Goal: Transaction & Acquisition: Purchase product/service

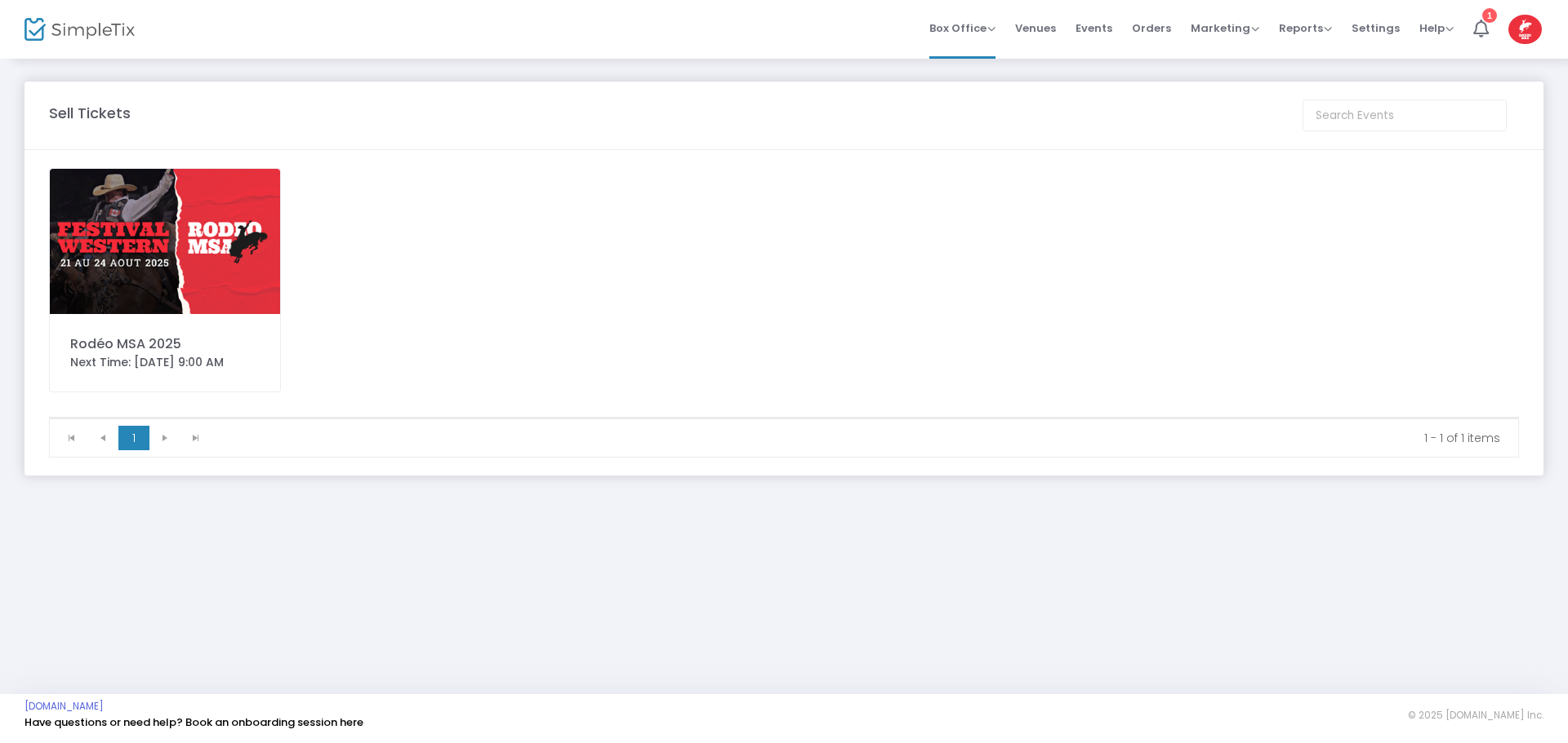
click at [174, 230] on img at bounding box center [165, 241] width 230 height 146
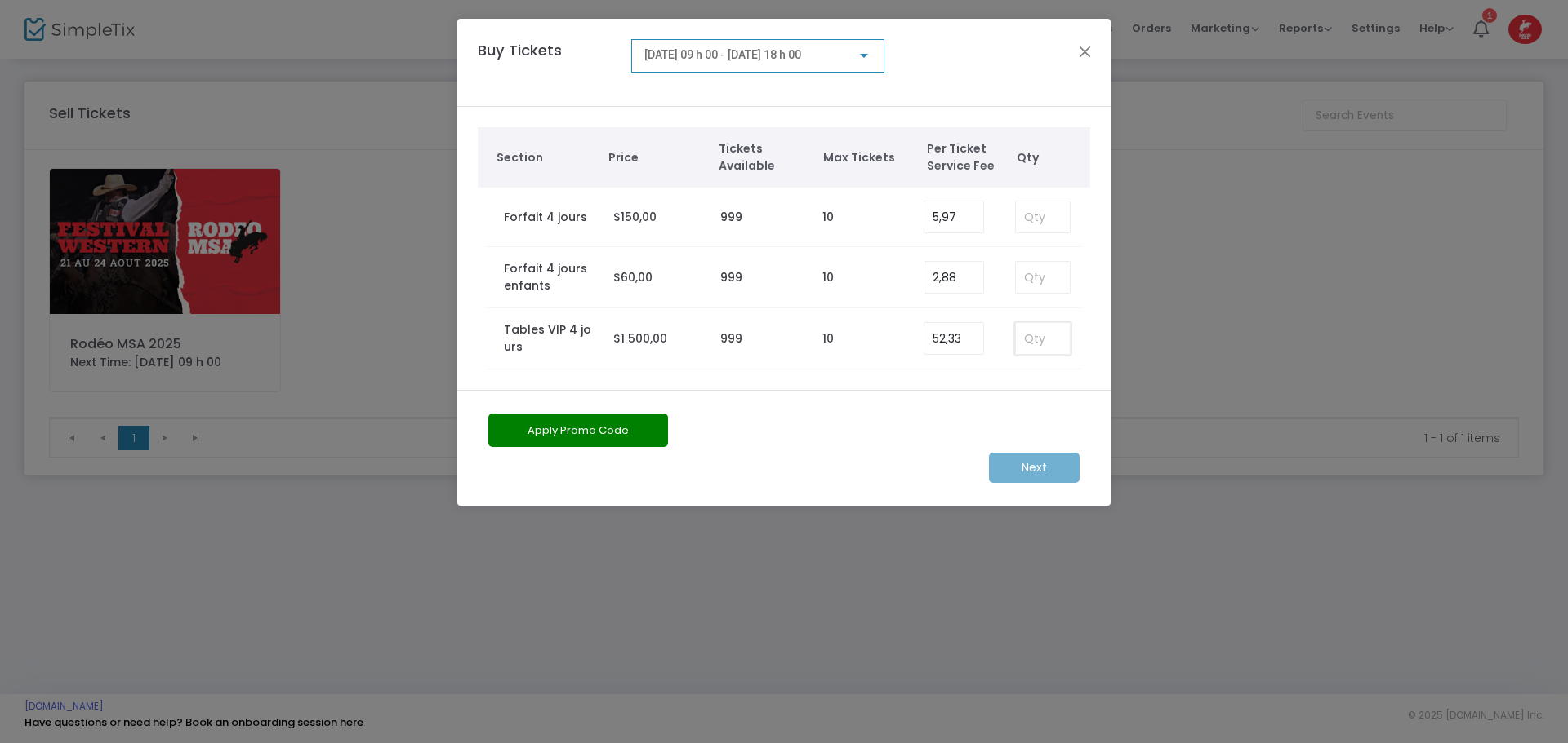
click at [1050, 338] on input at bounding box center [1042, 338] width 54 height 31
type input "4"
click at [1031, 465] on m-button "Next" at bounding box center [1034, 467] width 91 height 30
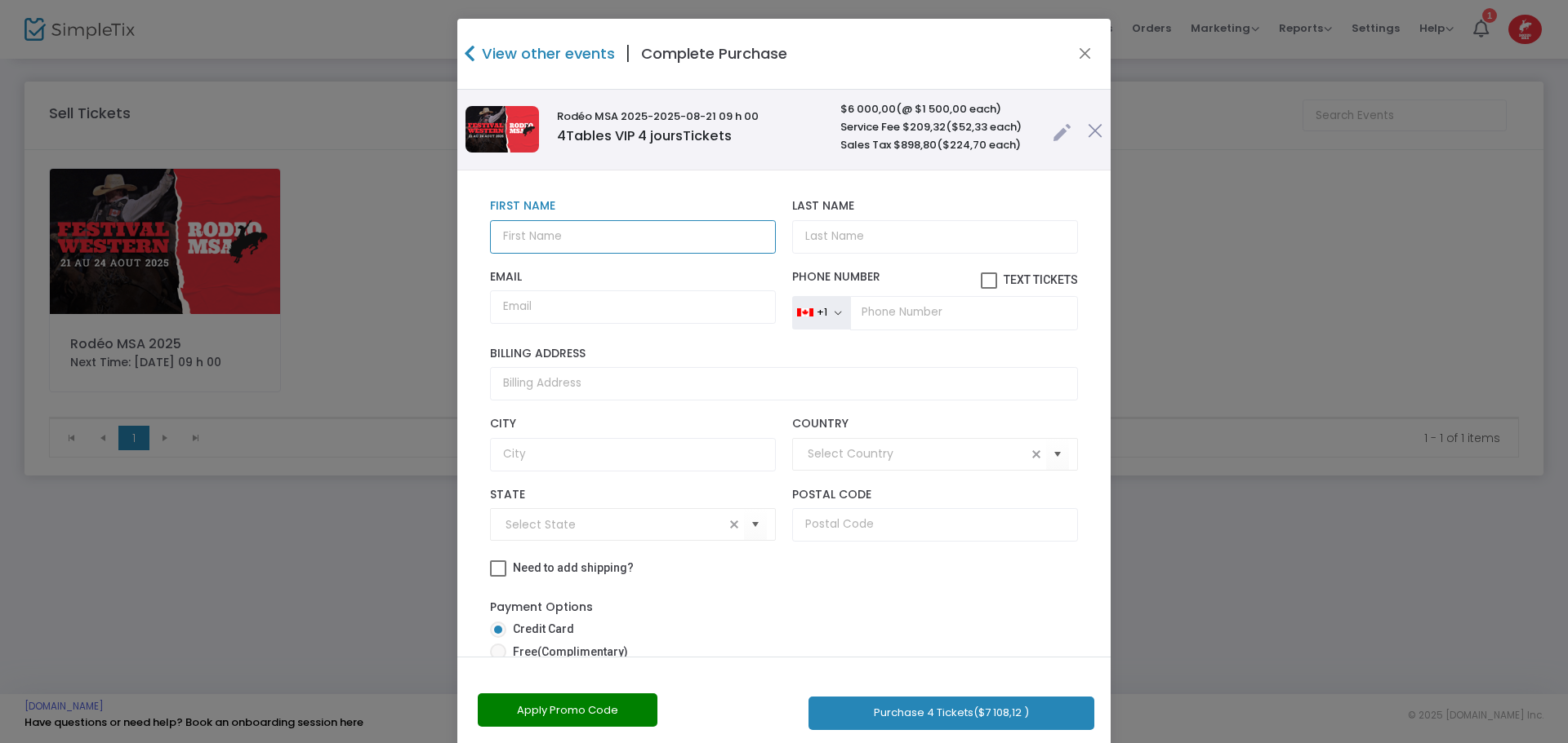
click at [567, 232] on input "text" at bounding box center [633, 237] width 285 height 34
type input "[PERSON_NAME]"
click at [537, 317] on input "Email" at bounding box center [633, 306] width 285 height 34
paste input "[EMAIL_ADDRESS][DOMAIN_NAME]"
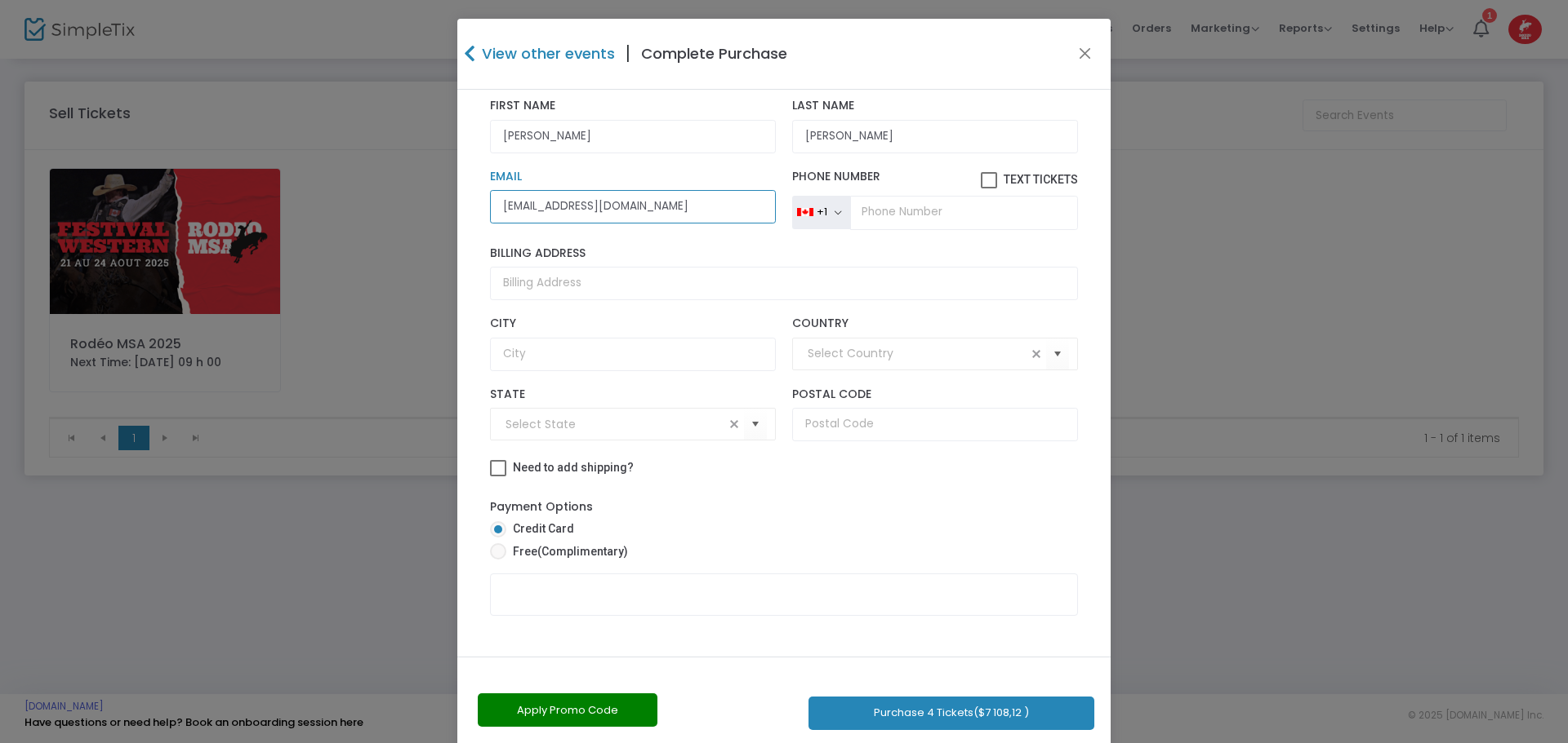
scroll to position [115, 0]
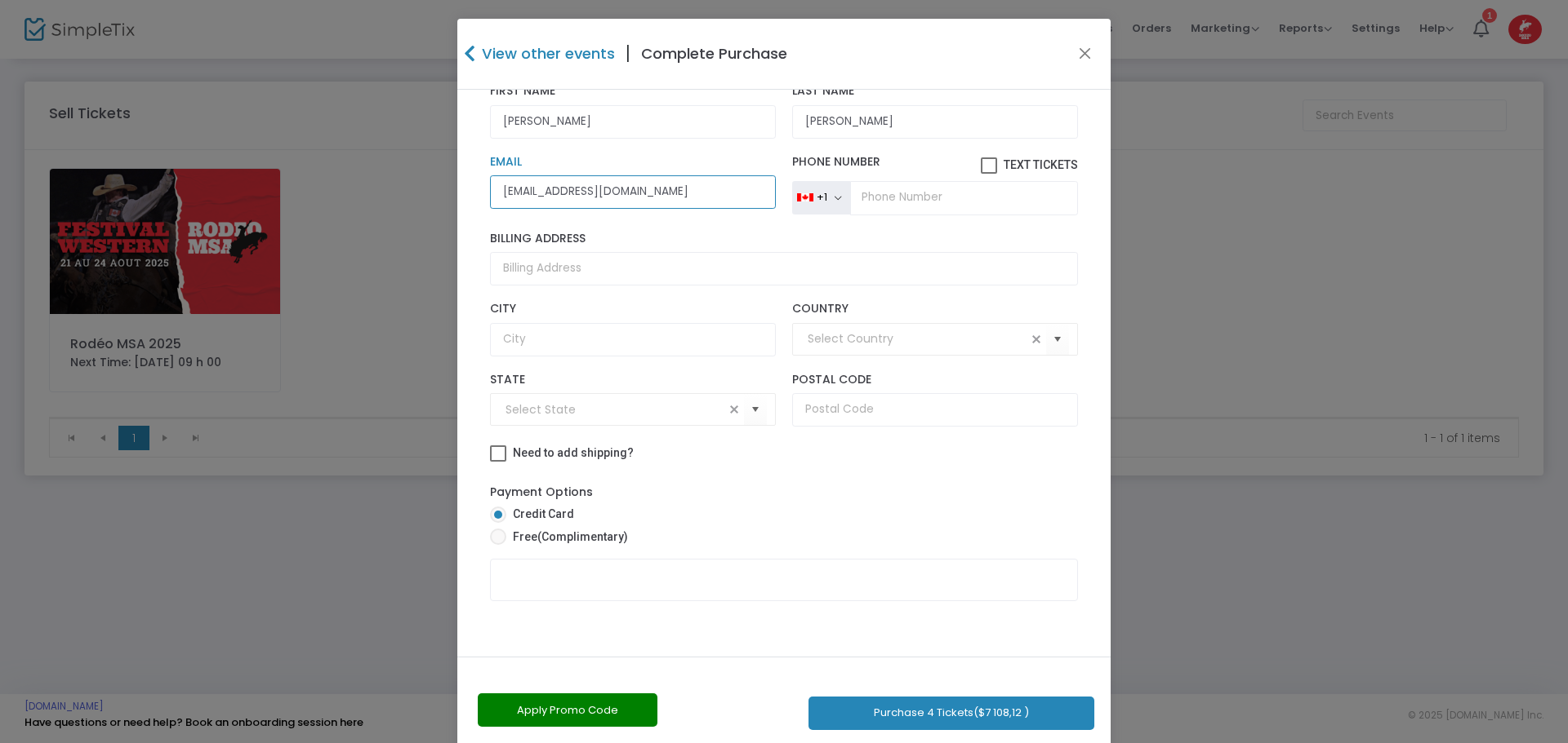
type input "[EMAIL_ADDRESS][DOMAIN_NAME]"
click at [594, 699] on button "Apply Promo Code" at bounding box center [567, 710] width 179 height 34
click at [581, 707] on input "text" at bounding box center [554, 710] width 153 height 34
type input "SOPHIE2025"
click at [654, 710] on link "Apply" at bounding box center [665, 710] width 59 height 33
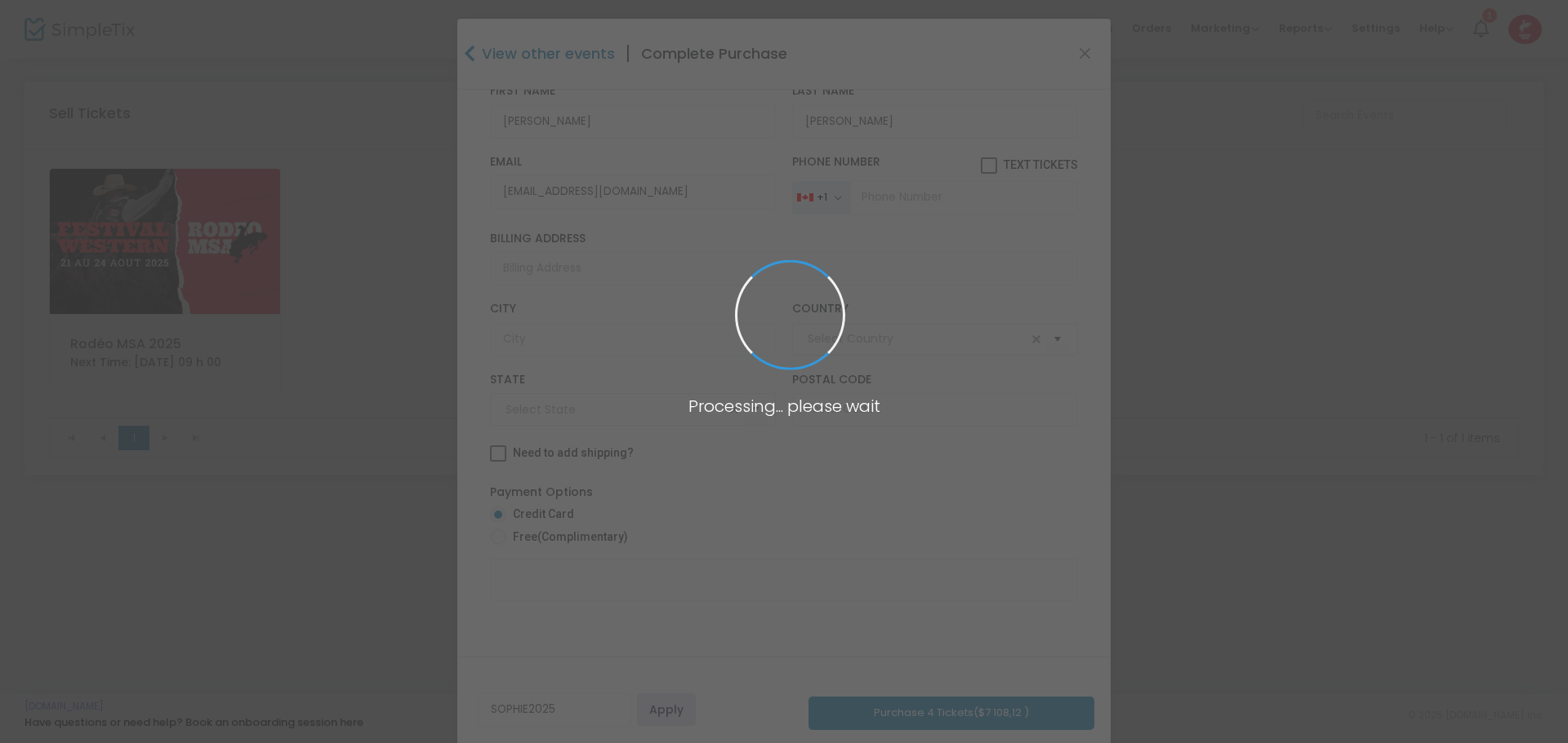
scroll to position [8, 0]
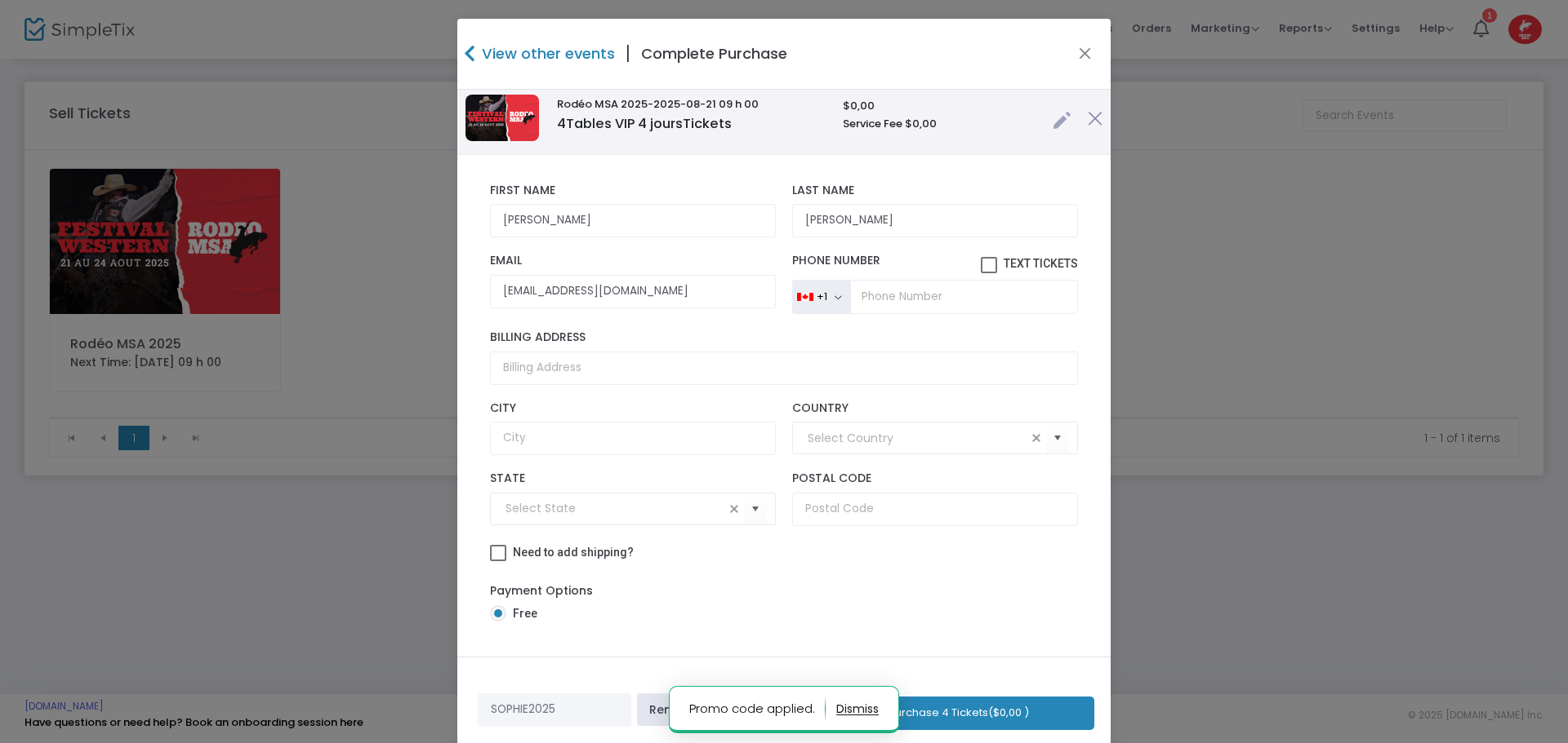
click at [969, 705] on button "Purchase 4 Tickets ($0,00 )" at bounding box center [958, 713] width 271 height 34
